Goal: Transaction & Acquisition: Purchase product/service

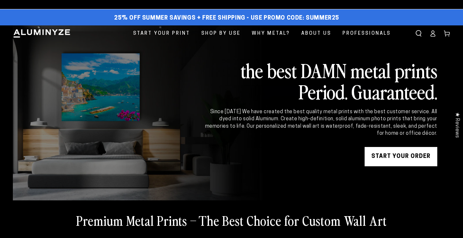
click at [432, 32] on icon at bounding box center [433, 33] width 6 height 6
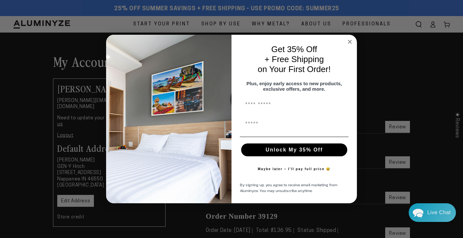
click at [349, 38] on circle "Close dialog" at bounding box center [349, 41] width 7 height 7
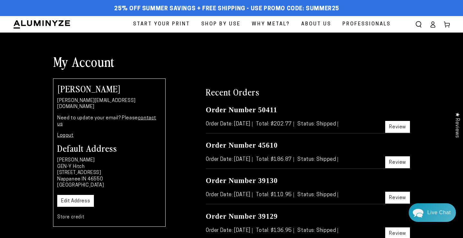
click at [70, 195] on link "Edit Address" at bounding box center [75, 201] width 37 height 12
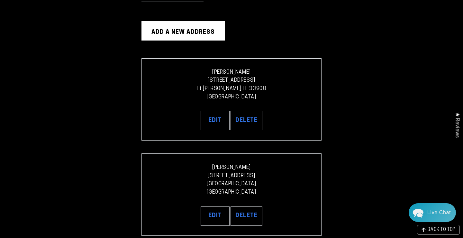
scroll to position [84, 0]
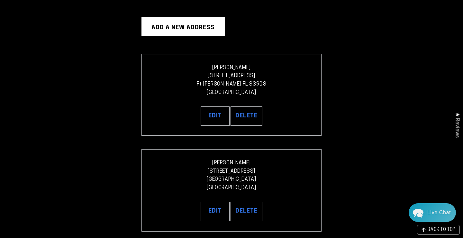
click at [249, 209] on button "Delete" at bounding box center [247, 211] width 32 height 19
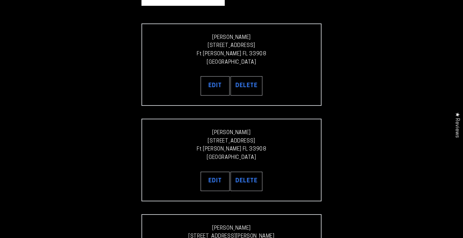
scroll to position [114, 0]
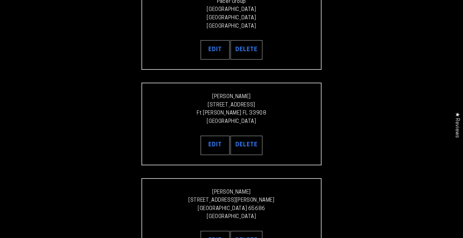
scroll to position [261, 0]
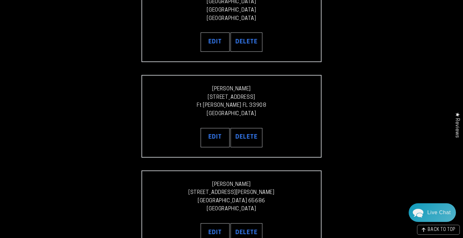
click at [253, 135] on button "Delete" at bounding box center [247, 137] width 32 height 19
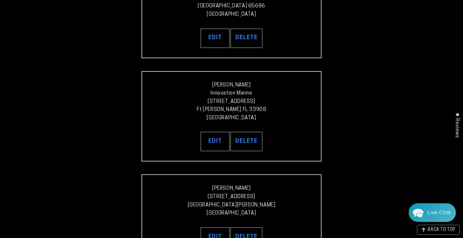
scroll to position [366, 0]
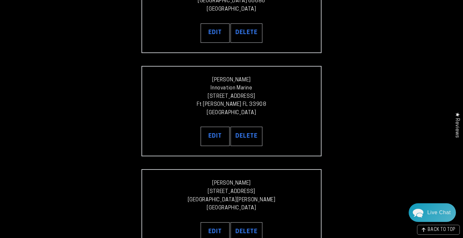
click at [244, 132] on button "Delete" at bounding box center [247, 136] width 32 height 19
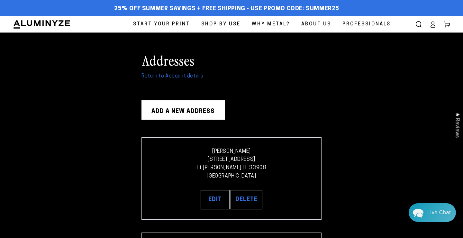
click at [185, 76] on link "Return to Account details" at bounding box center [173, 76] width 62 height 9
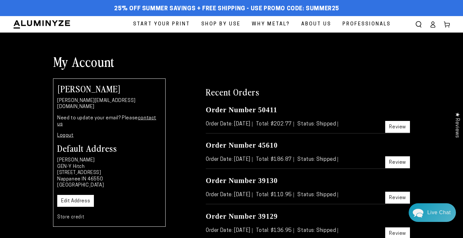
click at [77, 195] on link "Edit Address" at bounding box center [75, 201] width 37 height 12
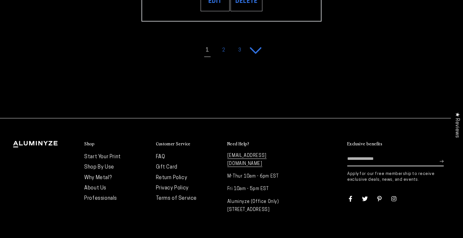
scroll to position [540, 0]
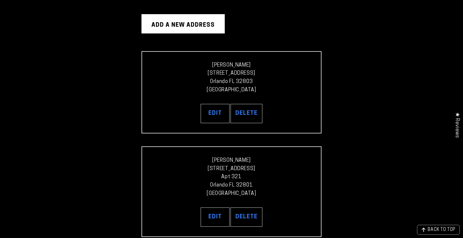
scroll to position [87, 0]
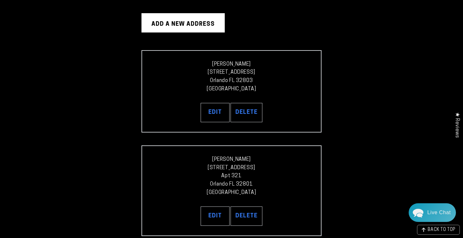
click at [249, 107] on button "Delete" at bounding box center [247, 112] width 32 height 19
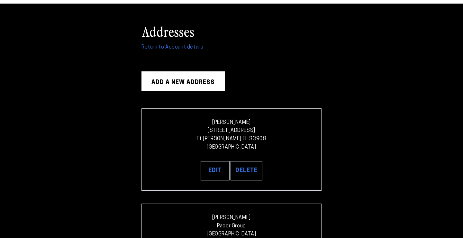
scroll to position [29, 0]
select select "**********"
select select "*******"
click at [210, 167] on button "Edit" at bounding box center [215, 170] width 29 height 19
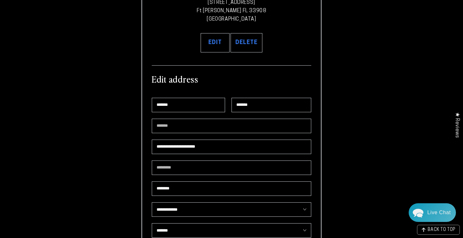
scroll to position [250, 0]
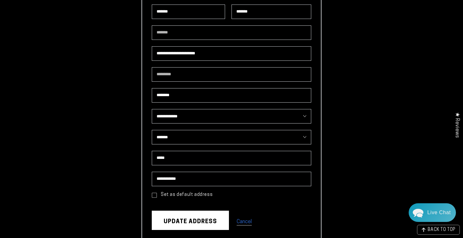
click at [154, 195] on icon at bounding box center [154, 195] width 5 height 5
click at [187, 221] on button "Update address" at bounding box center [190, 220] width 77 height 19
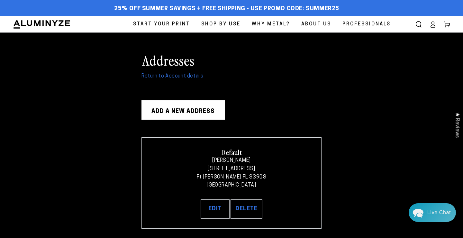
click at [178, 24] on span "Start Your Print" at bounding box center [161, 24] width 57 height 9
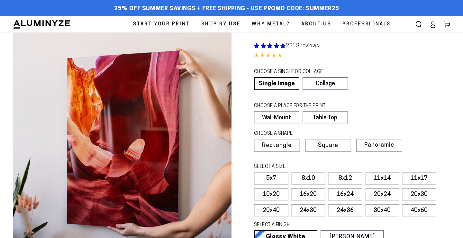
select select "**********"
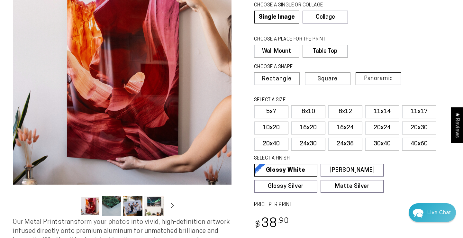
scroll to position [67, 0]
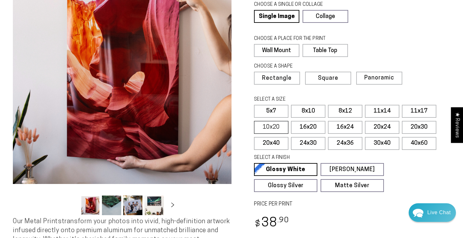
click at [276, 126] on label "10x20" at bounding box center [271, 127] width 34 height 13
click at [308, 129] on label "16x20" at bounding box center [308, 127] width 34 height 13
click at [276, 128] on label "10x20" at bounding box center [271, 127] width 34 height 13
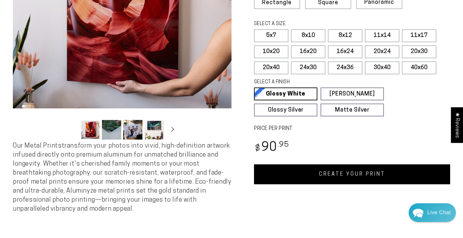
scroll to position [143, 0]
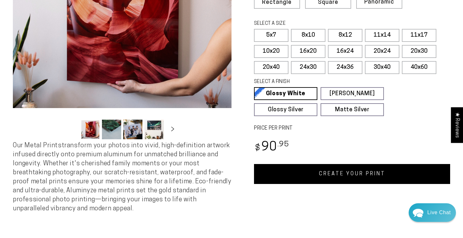
click at [304, 174] on link "CREATE YOUR PRINT" at bounding box center [352, 174] width 196 height 20
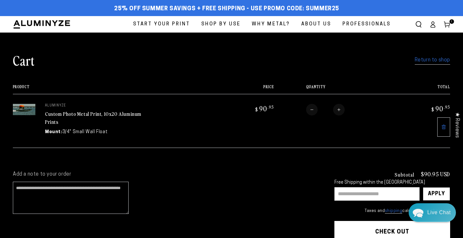
click at [346, 192] on input "text" at bounding box center [377, 194] width 85 height 14
type input "********"
click at [438, 193] on div "Apply" at bounding box center [436, 194] width 17 height 13
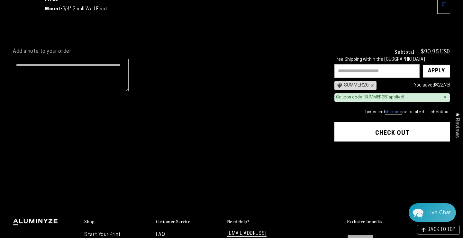
scroll to position [127, 0]
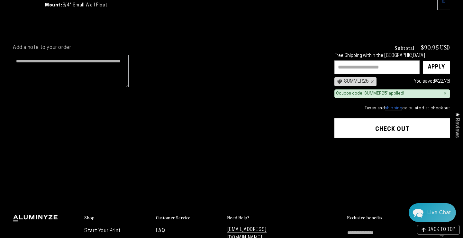
click at [384, 124] on button "Check out" at bounding box center [393, 127] width 116 height 19
